Goal: Information Seeking & Learning: Find specific page/section

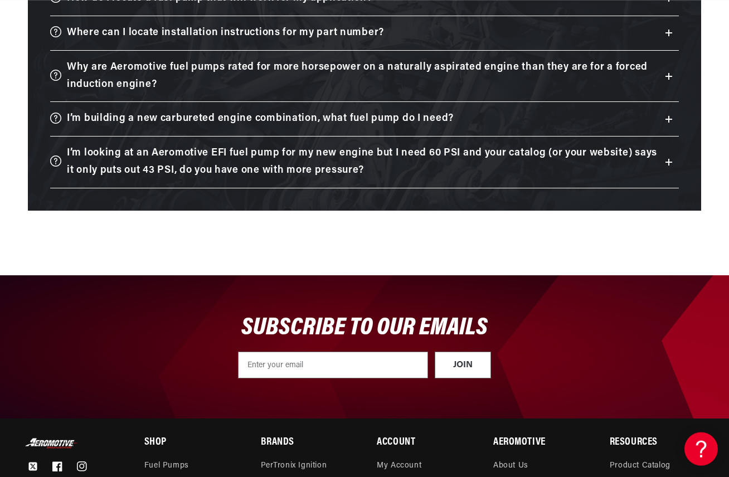
scroll to position [4167, 0]
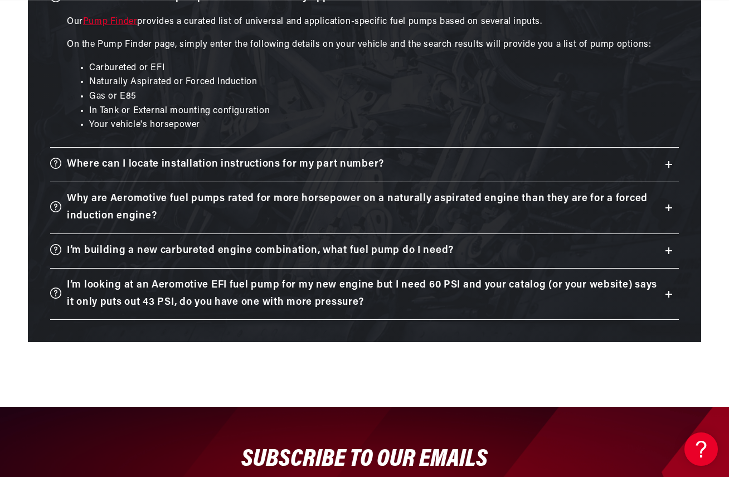
scroll to position [0, 0]
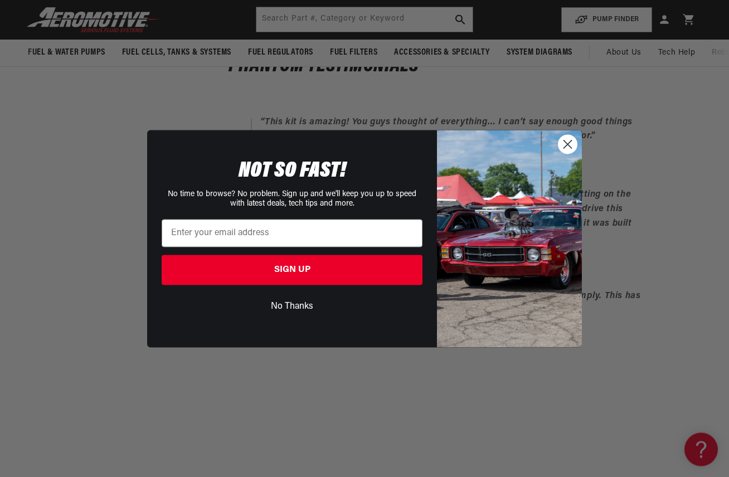
click at [575, 144] on circle "Close dialog" at bounding box center [567, 144] width 18 height 18
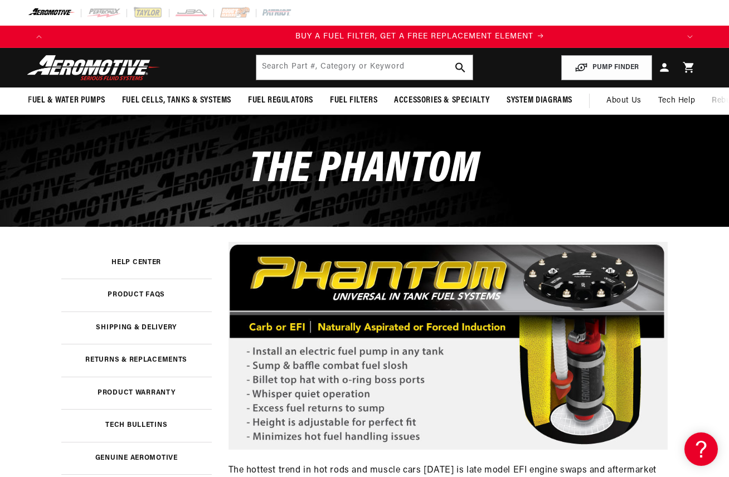
scroll to position [0, 618]
click at [598, 75] on button "PUMP FINDER" at bounding box center [606, 67] width 91 height 25
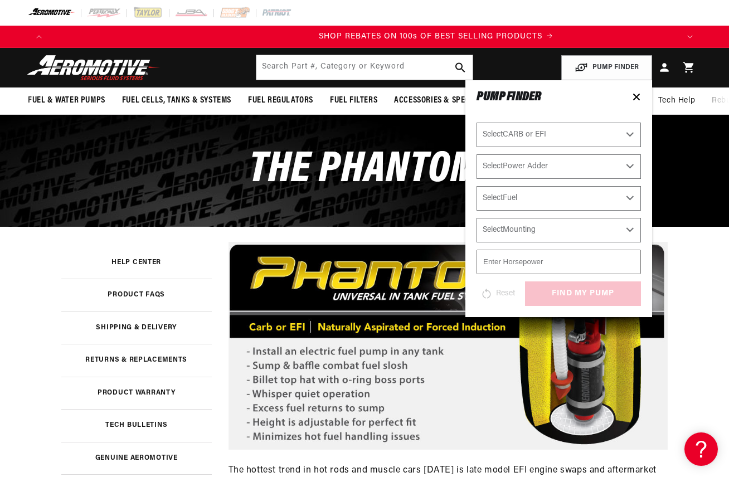
scroll to position [0, 1237]
click at [628, 138] on select "Select CARB or EFI Carbureted Fuel Injected" at bounding box center [558, 135] width 164 height 25
select select "Fuel-Injected"
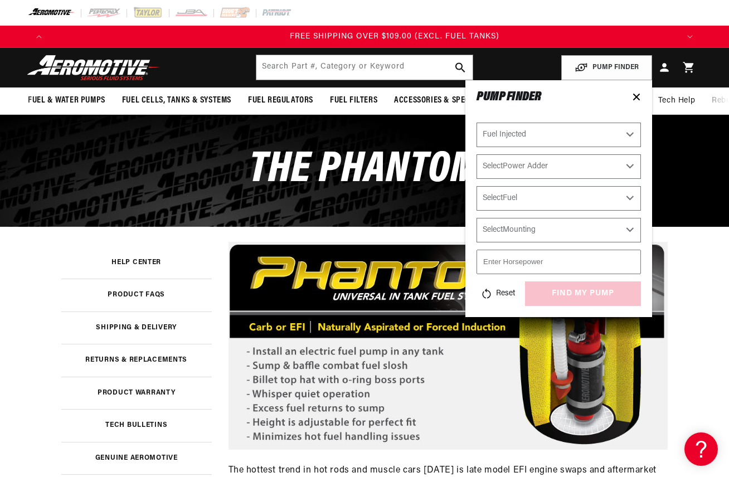
click at [627, 175] on select "Select Power Adder No - Naturally Aspirated Yes - Forced Induction" at bounding box center [558, 166] width 164 height 25
select select "No-Naturally-Aspirated"
click at [623, 204] on select "Select Fuel E85 Gas" at bounding box center [558, 198] width 164 height 25
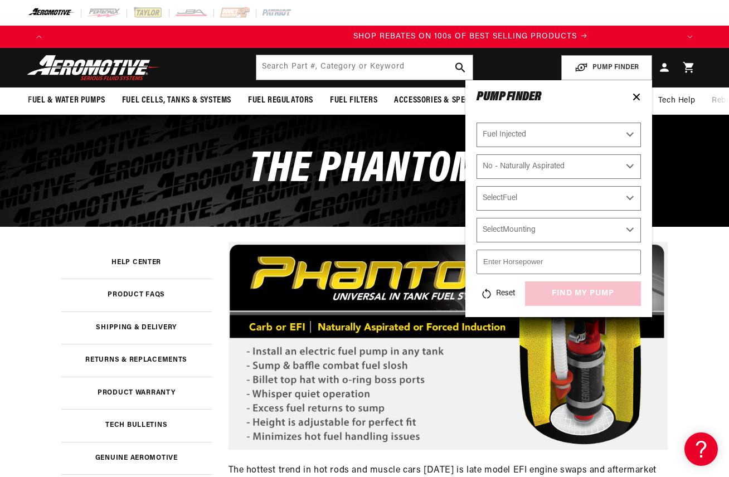
scroll to position [0, 1237]
select select "Gas"
click at [624, 235] on select "Select Mounting External In-Tank" at bounding box center [558, 230] width 164 height 25
select select "In-Tank"
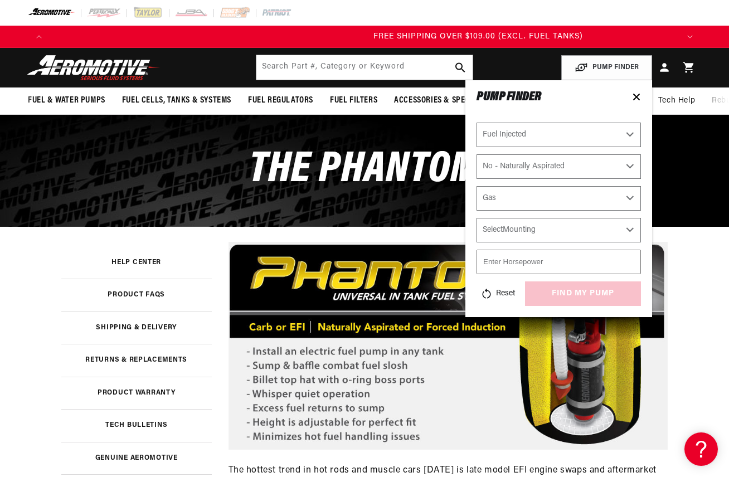
select select "In-Tank"
click at [577, 264] on input "number" at bounding box center [558, 262] width 164 height 25
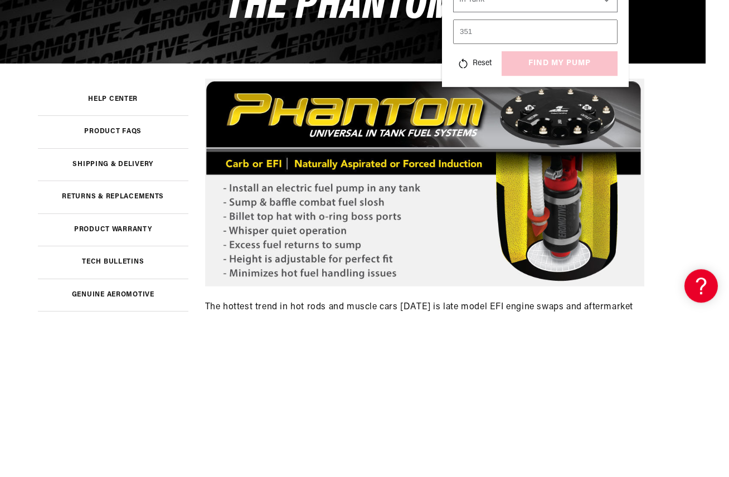
scroll to position [0, 618]
type input "351"
click at [478, 183] on input "351" at bounding box center [535, 195] width 164 height 25
click at [474, 183] on input "351" at bounding box center [535, 195] width 164 height 25
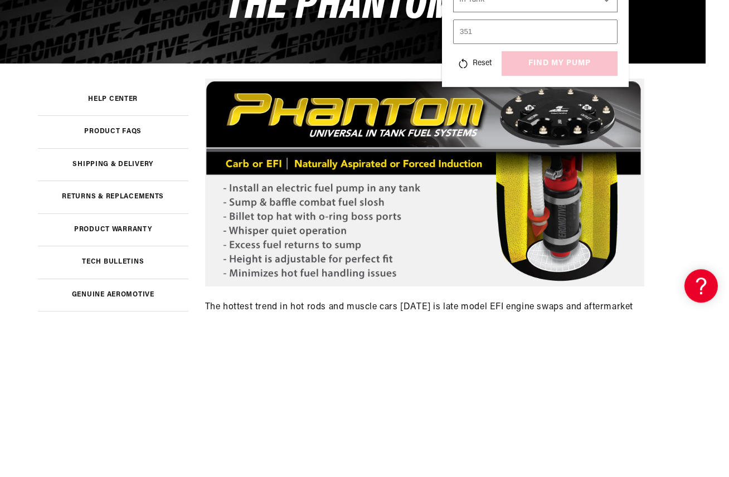
scroll to position [0, 1855]
click at [530, 214] on div "Reset find my pump" at bounding box center [535, 226] width 164 height 25
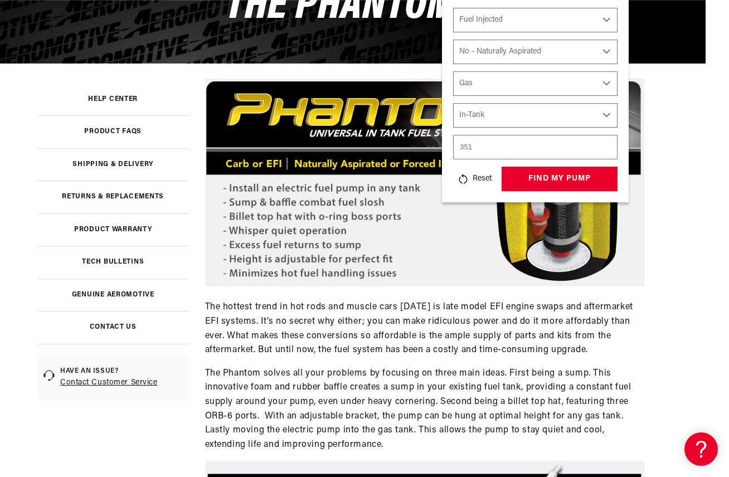
click at [526, 176] on button "find my pump" at bounding box center [559, 179] width 116 height 25
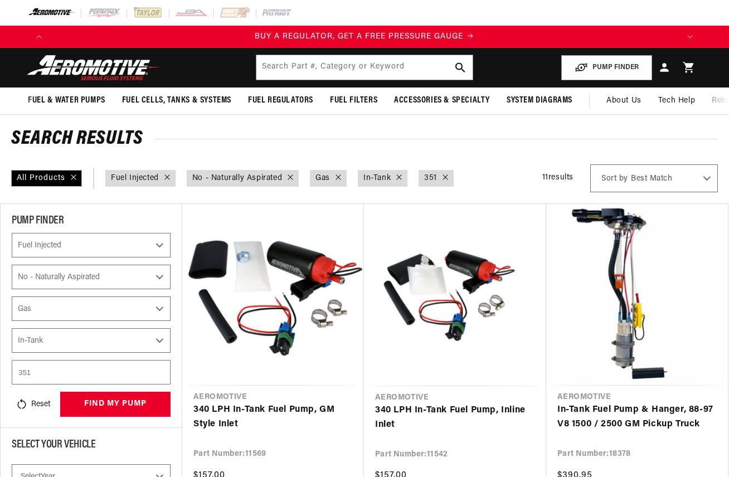
select select "Fuel-Injected"
select select "No-Naturally-Aspirated"
select select "Gas"
select select "In-Tank"
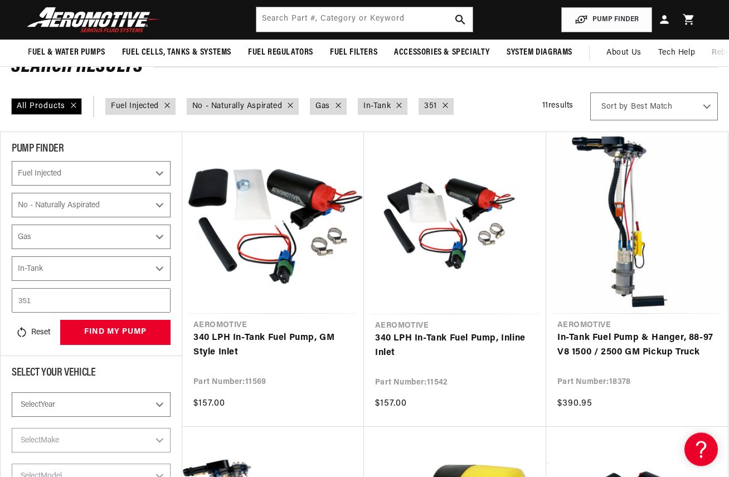
scroll to position [0, 1285]
click at [411, 344] on link "340 LPH In-Tank Fuel Pump, Inline Inlet" at bounding box center [455, 345] width 160 height 28
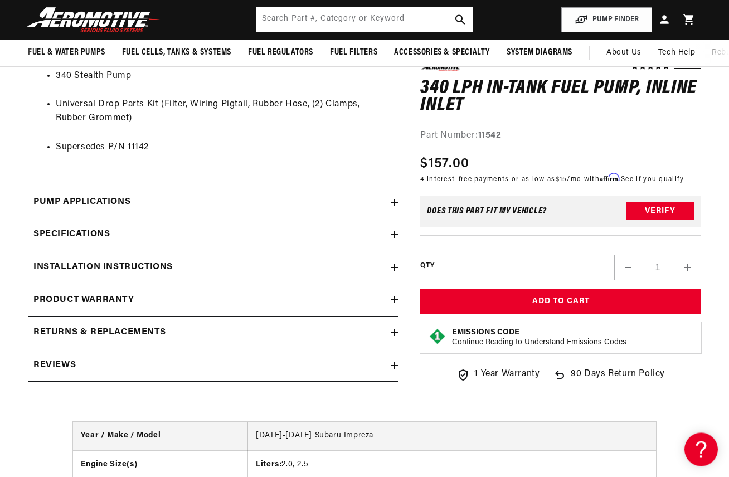
scroll to position [1029, 0]
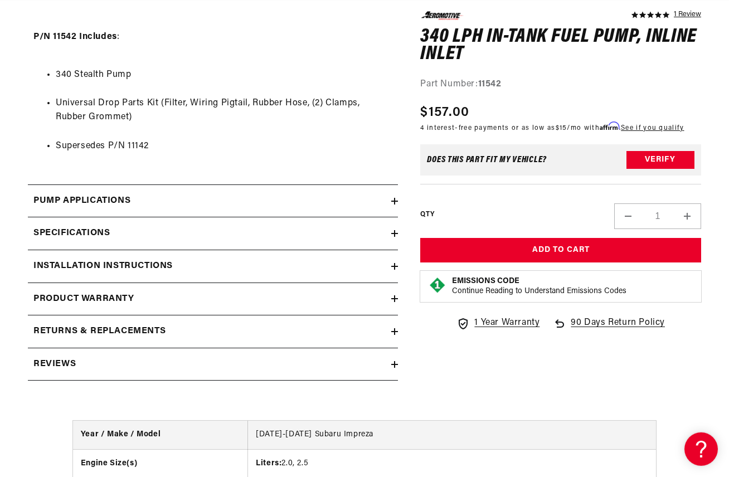
click at [395, 237] on icon at bounding box center [394, 233] width 7 height 7
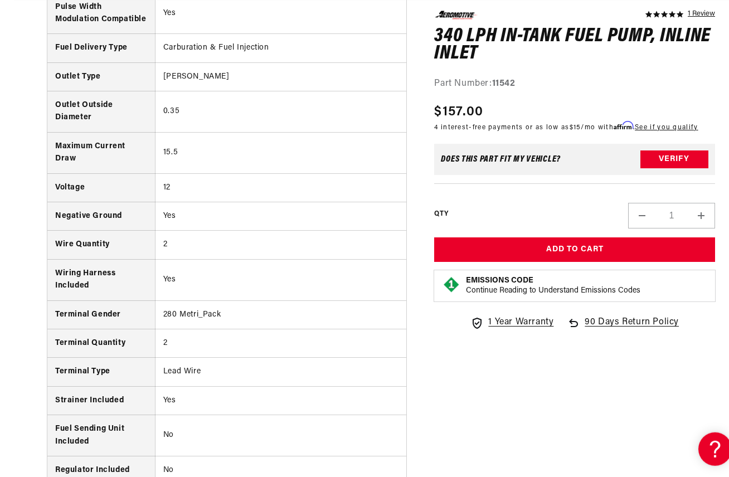
scroll to position [0, 0]
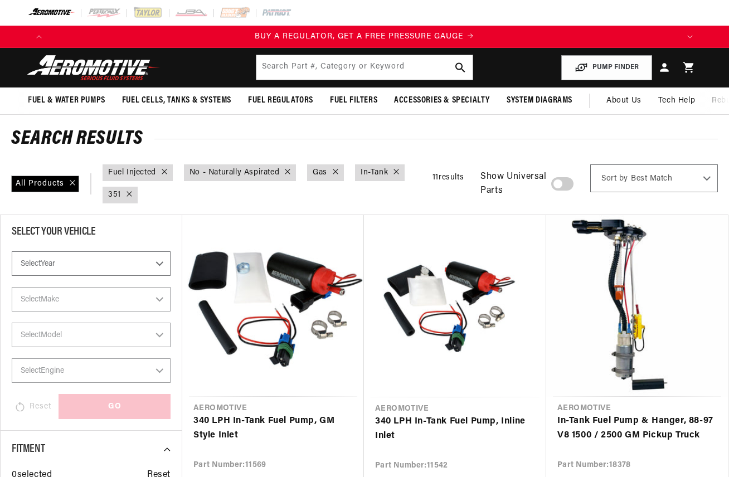
select select "Fuel-Injected"
select select "No-Naturally-Aspirated"
select select "Gas"
select select "In-Tank"
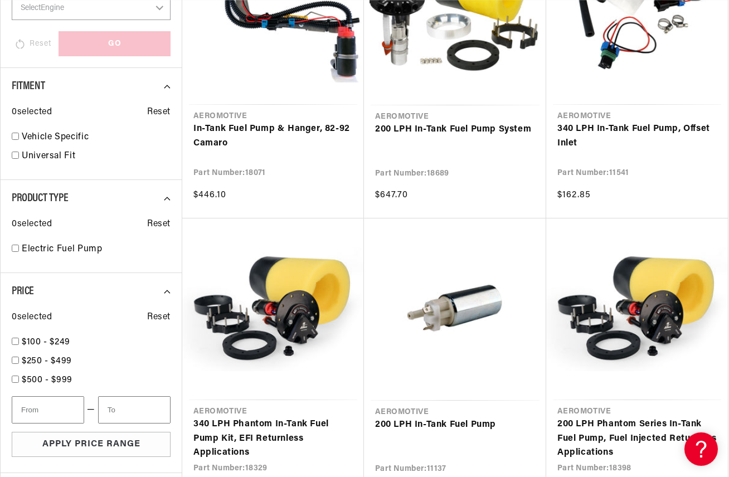
scroll to position [0, 618]
click at [487, 432] on link "200 LPH In-Tank Fuel Pump" at bounding box center [455, 425] width 160 height 14
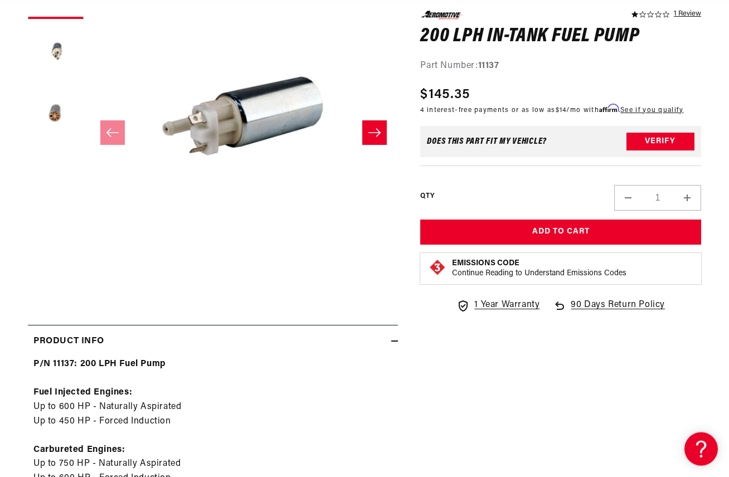
scroll to position [192, 0]
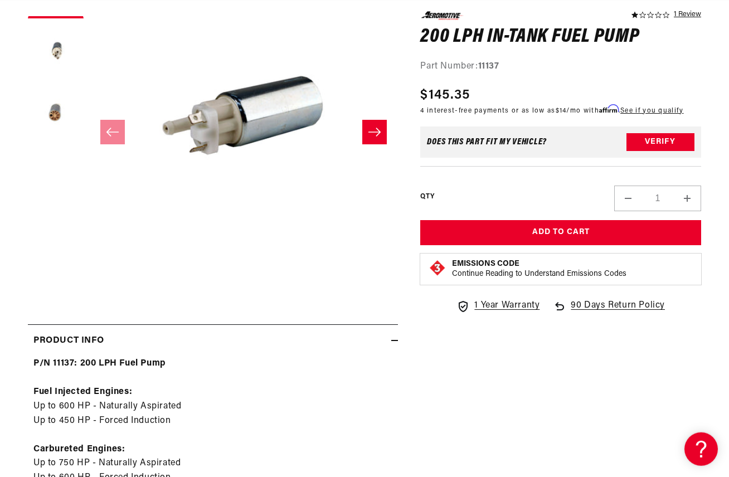
click at [50, 118] on button "Load image 3 in gallery view" at bounding box center [56, 113] width 56 height 56
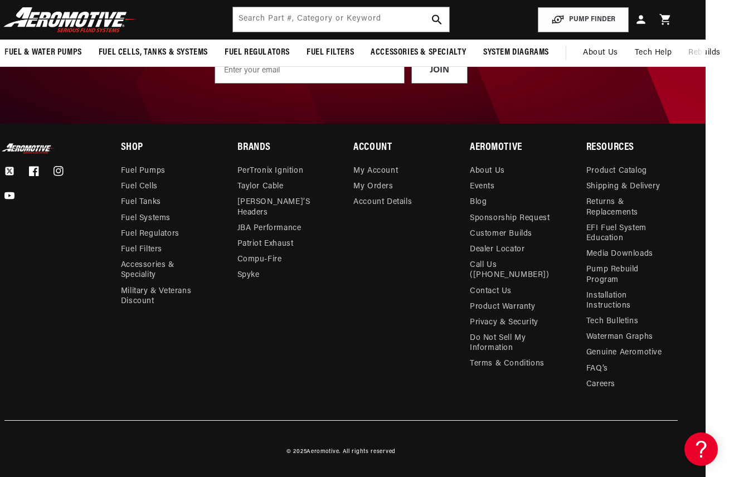
scroll to position [0, 618]
